Goal: Task Accomplishment & Management: Use online tool/utility

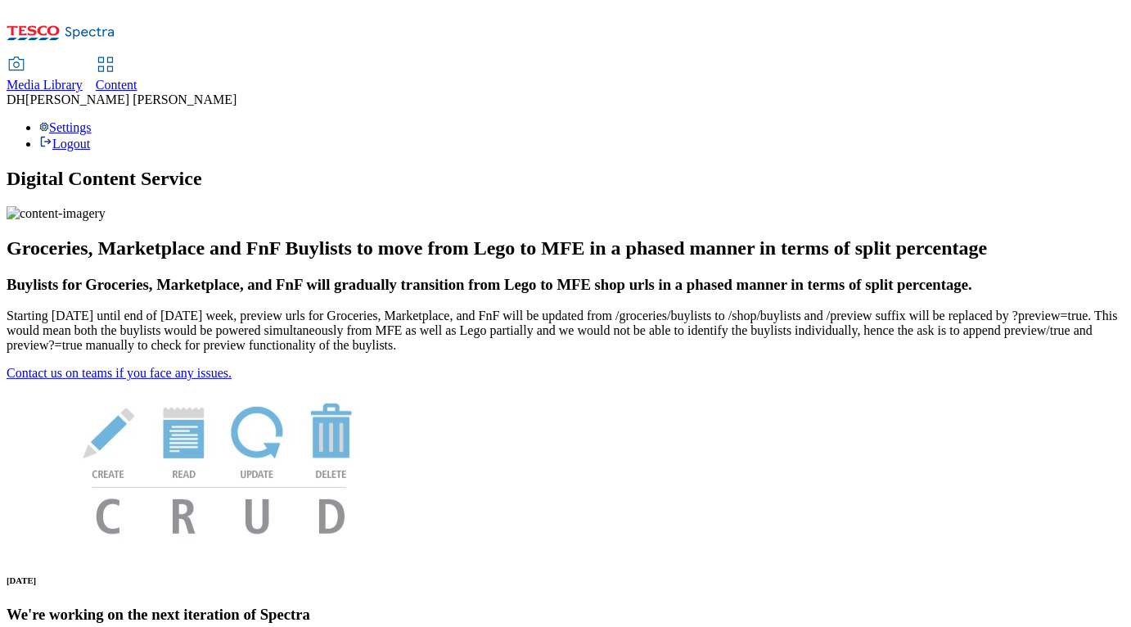
click at [137, 78] on span "Content" at bounding box center [117, 85] width 42 height 14
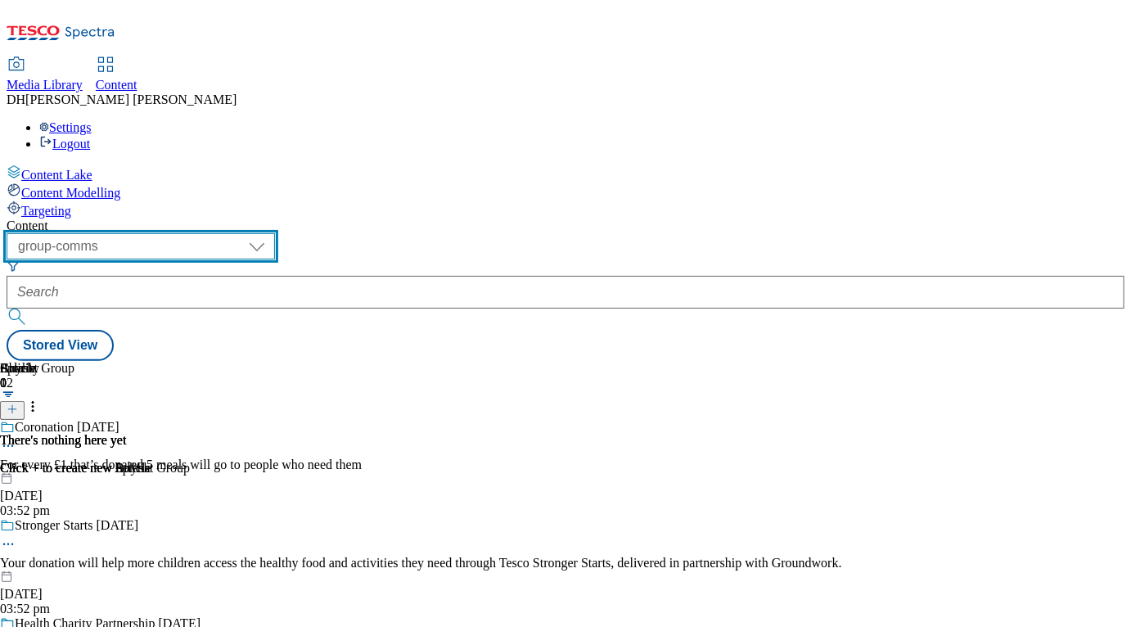
click at [275, 233] on select "dotcom-cz dotcom-hu dotcom-sk fnf-uk ghs-roi ghs-uk group-comms ighs-cz ighs-hu…" at bounding box center [141, 246] width 268 height 26
select select "ghs-[GEOGRAPHIC_DATA]"
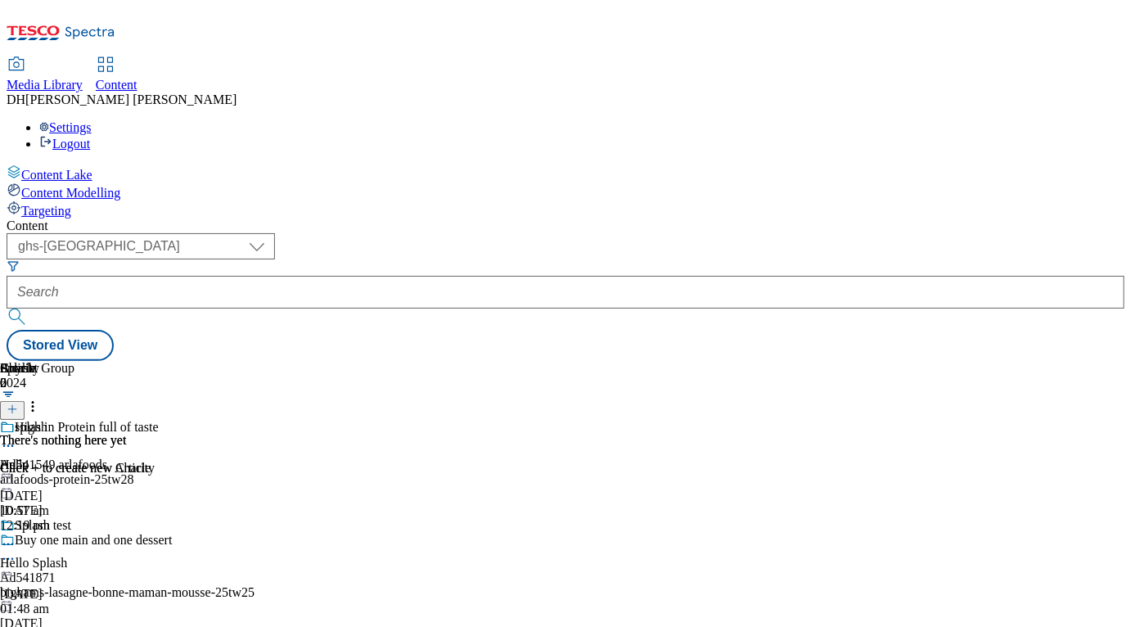
click at [106, 200] on div "Targeting" at bounding box center [566, 209] width 1118 height 18
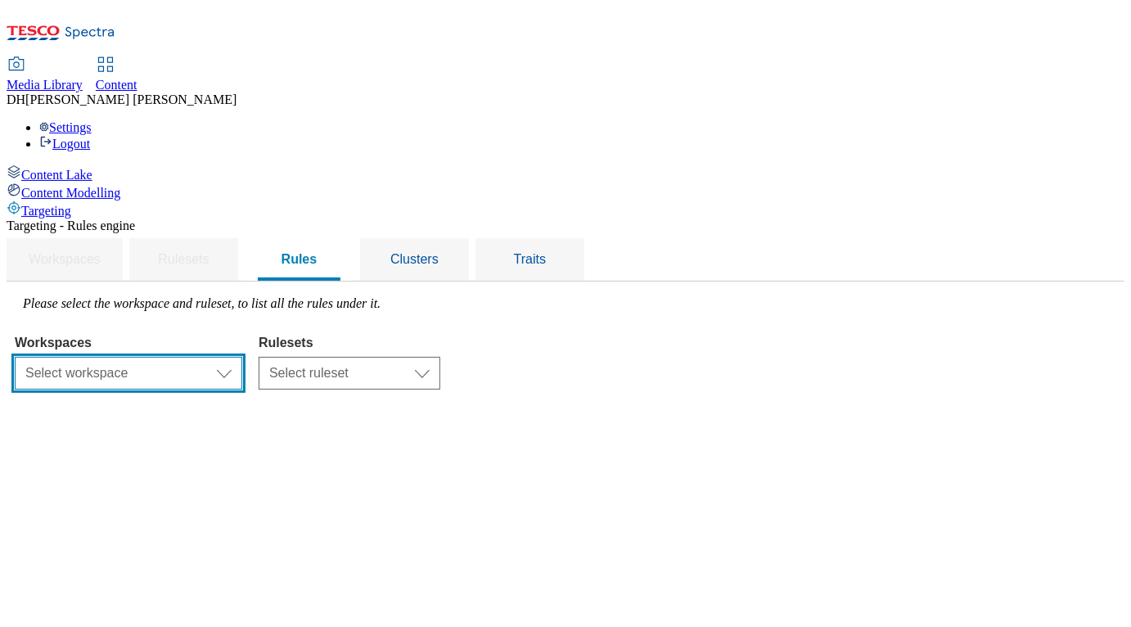
click at [242, 357] on select "Select workspace Content" at bounding box center [128, 373] width 227 height 33
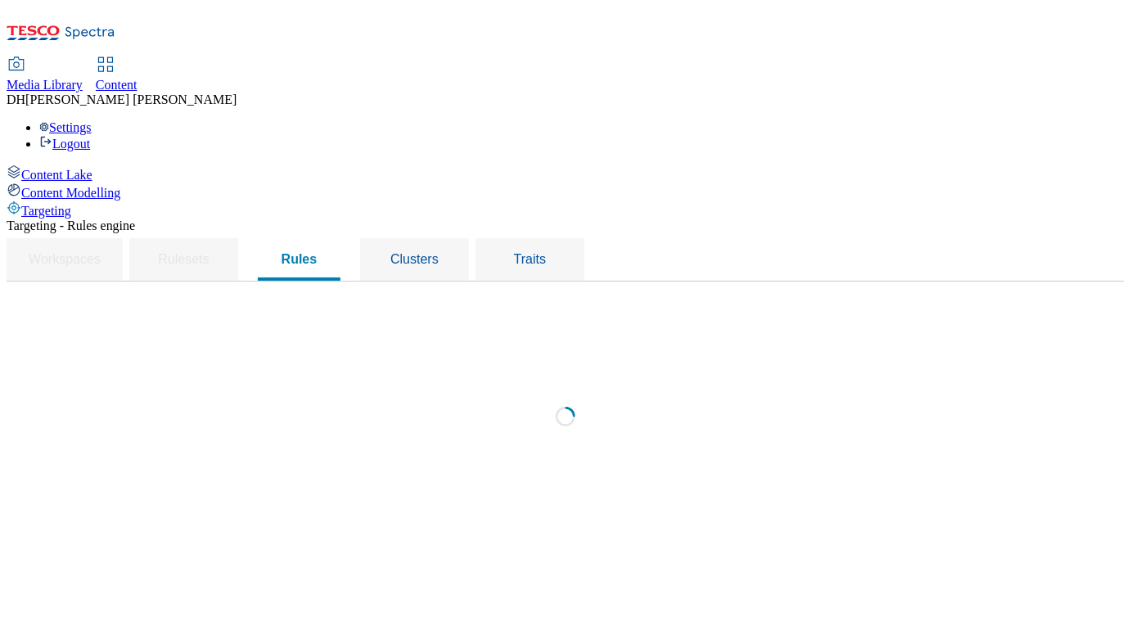
select select "f510054f-adaa-4692-b570-80fa3897127a"
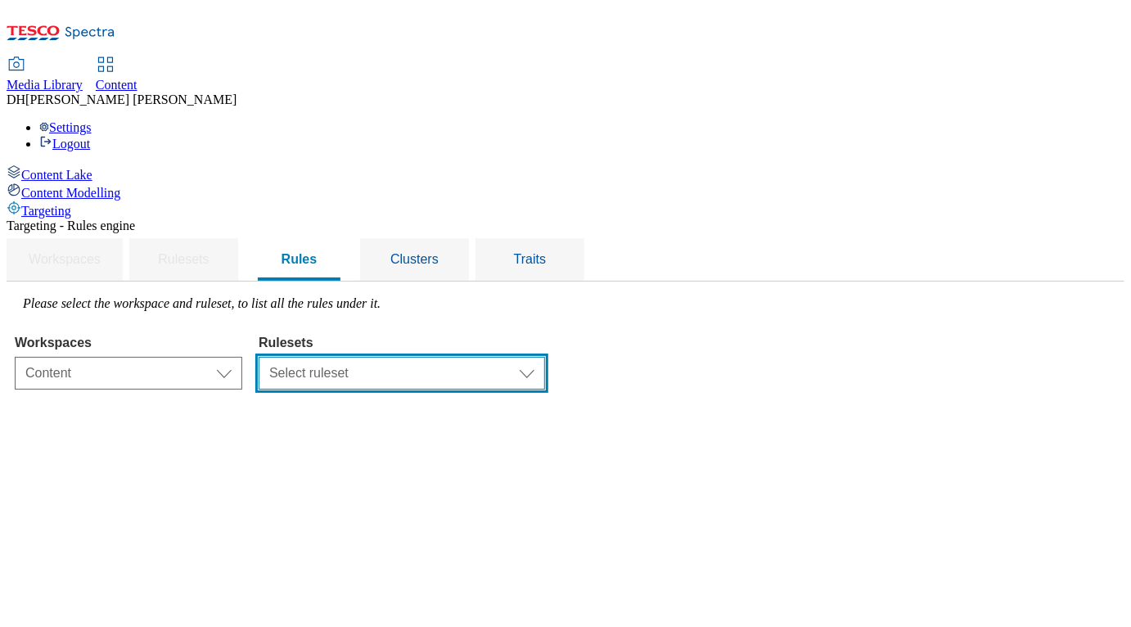
click at [545, 357] on select "Select ruleset dotcom-cz dotcom-hu dotcom-sk ghs-roi ghs-uk ighs-cz ighs-hu igh…" at bounding box center [402, 373] width 286 height 33
select select "48eb89cc-c22c-49b3-9be3-6f8cd5821d05"
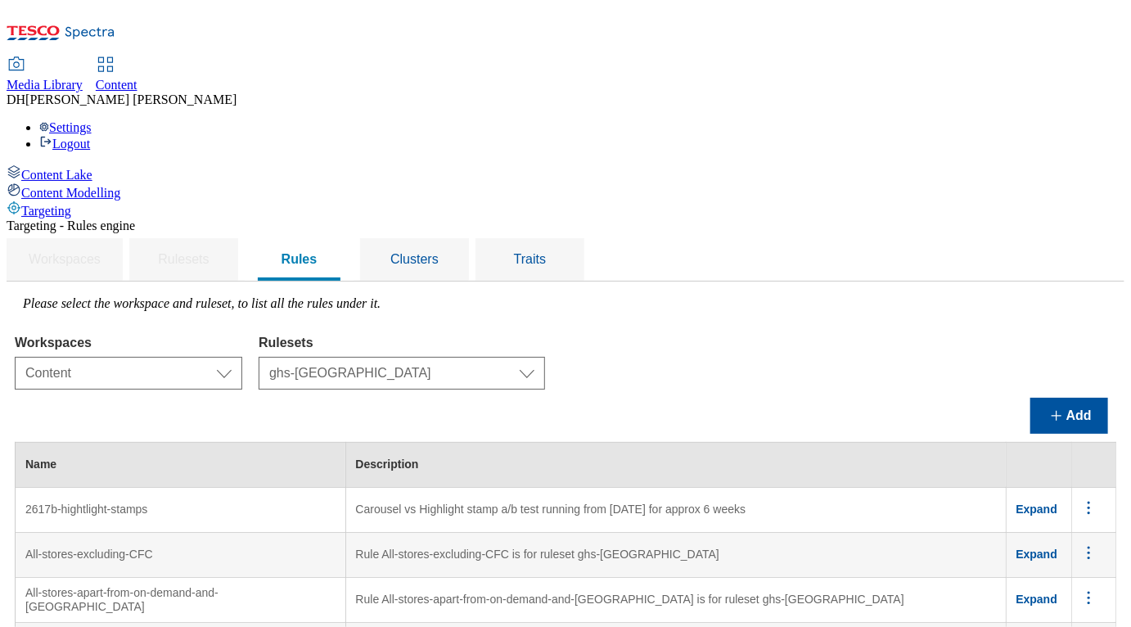
scroll to position [6723, 0]
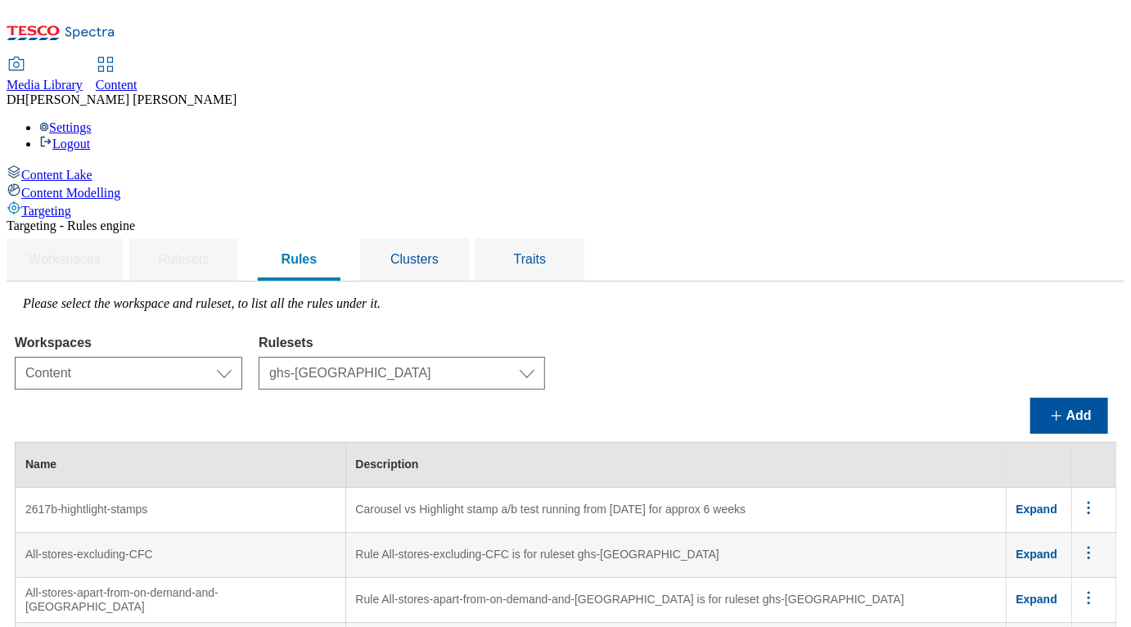
scroll to position [7414, 0]
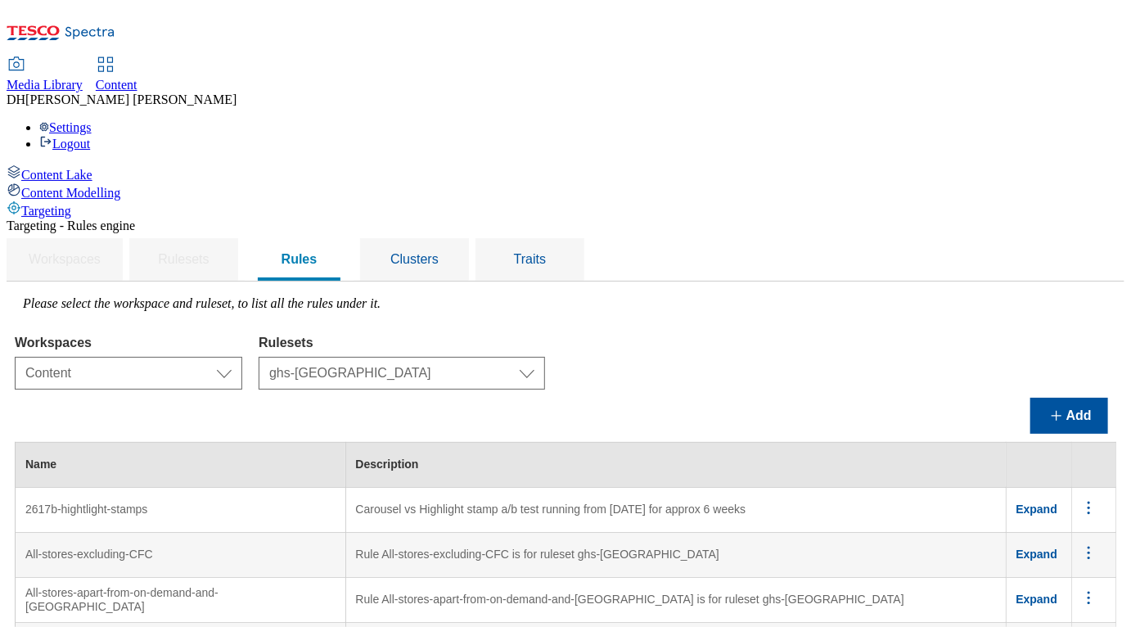
scroll to position [7476, 0]
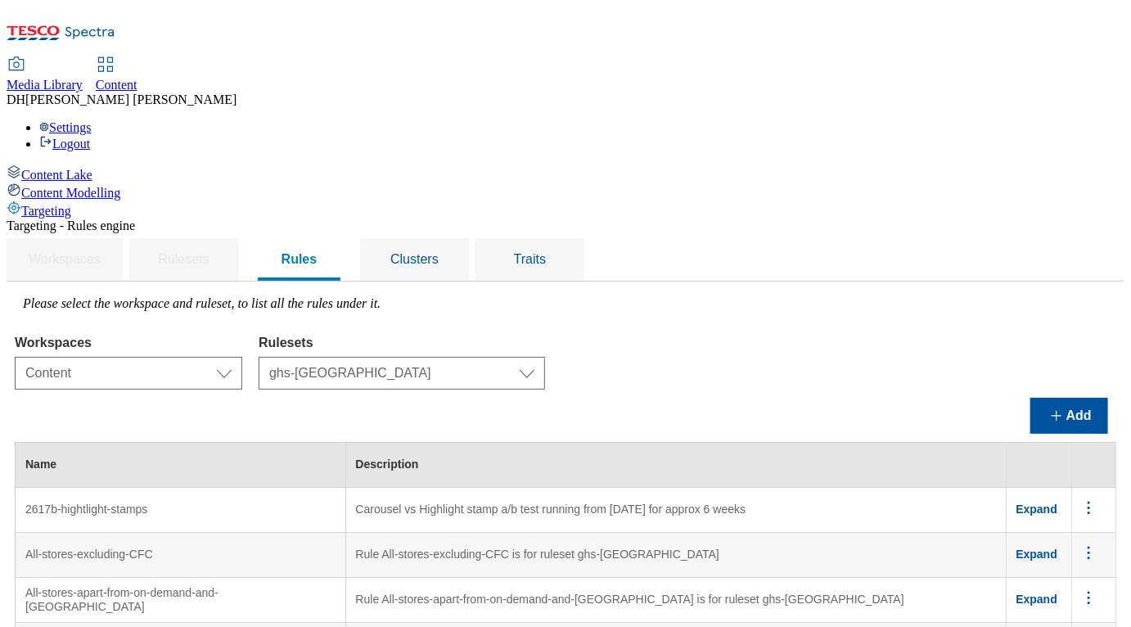
scroll to position [7587, 0]
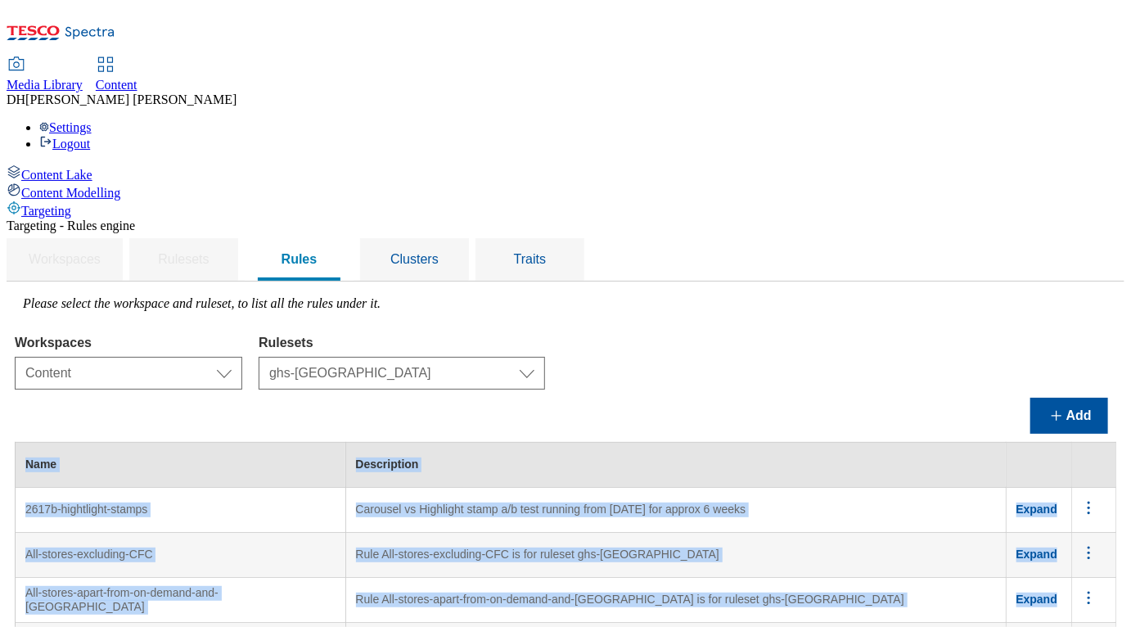
drag, startPoint x: 318, startPoint y: 202, endPoint x: 227, endPoint y: 200, distance: 90.0
drag, startPoint x: 385, startPoint y: 272, endPoint x: 194, endPoint y: 268, distance: 191.5
